Goal: Find specific page/section: Find specific page/section

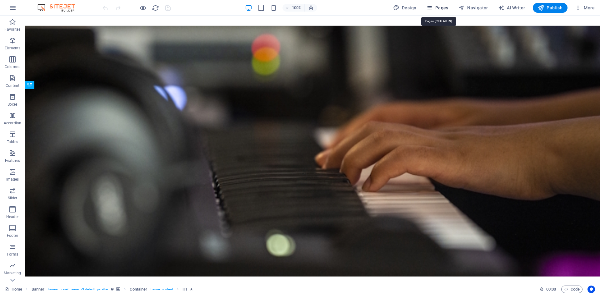
click at [442, 7] on span "Pages" at bounding box center [437, 8] width 22 height 6
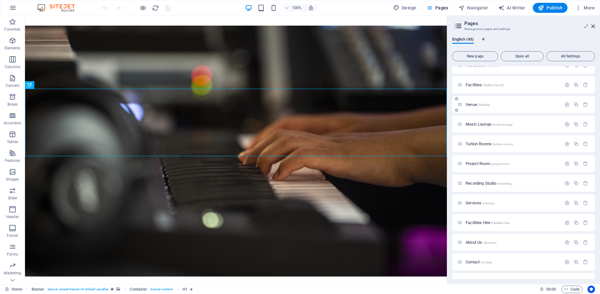
scroll to position [338, 0]
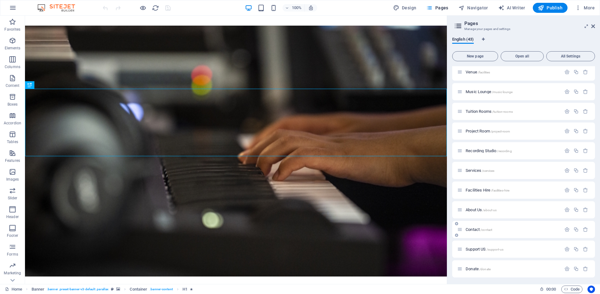
click at [473, 226] on div "Contact /contact" at bounding box center [509, 229] width 104 height 7
click at [473, 228] on span "Contact /contact" at bounding box center [479, 229] width 27 height 5
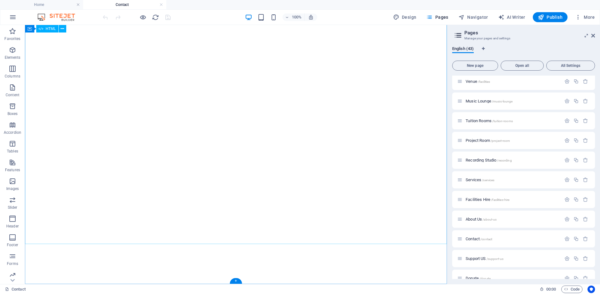
scroll to position [0, 0]
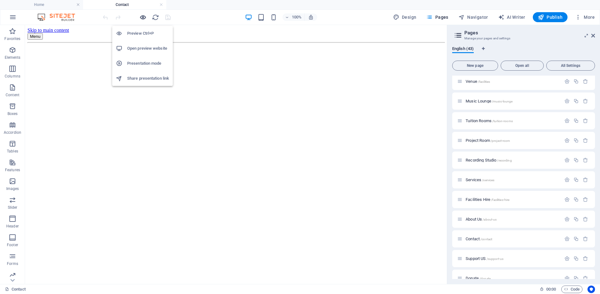
click at [143, 18] on icon "button" at bounding box center [142, 17] width 7 height 7
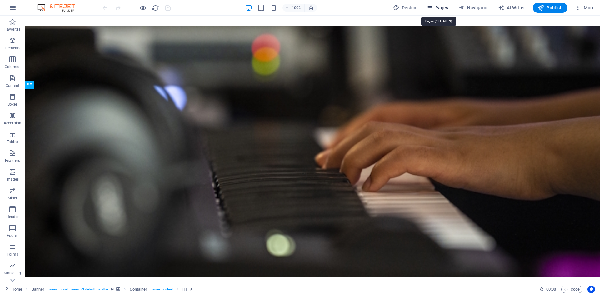
click at [447, 7] on span "Pages" at bounding box center [437, 8] width 22 height 6
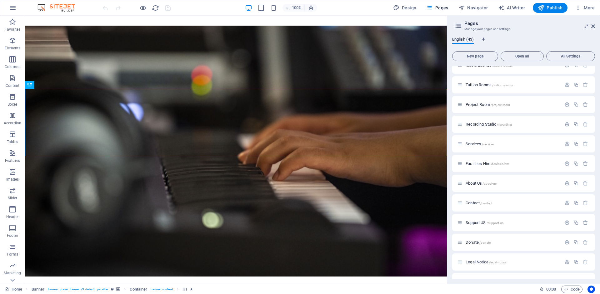
scroll to position [366, 0]
click at [471, 200] on span "Contact /contact" at bounding box center [479, 201] width 27 height 5
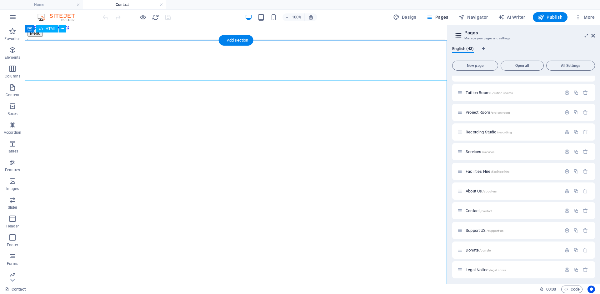
scroll to position [0, 0]
